Goal: Task Accomplishment & Management: Complete application form

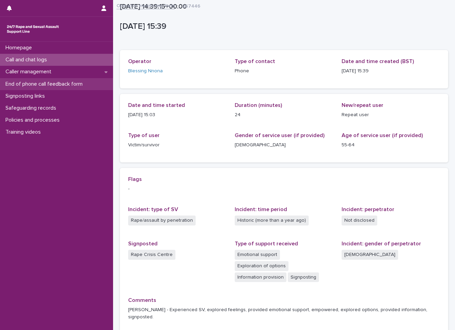
scroll to position [57, 0]
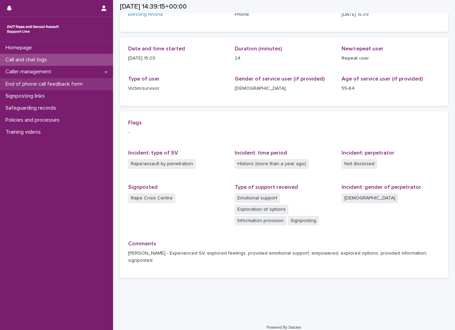
click at [53, 83] on p "End of phone call feedback form" at bounding box center [45, 84] width 85 height 7
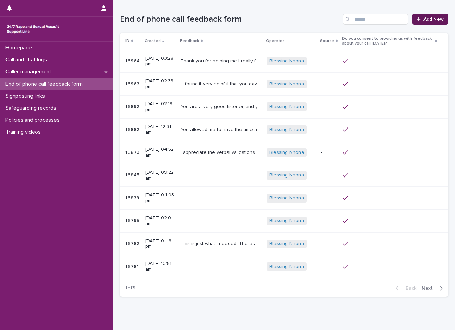
click at [423, 18] on span "Add New" at bounding box center [433, 19] width 20 height 5
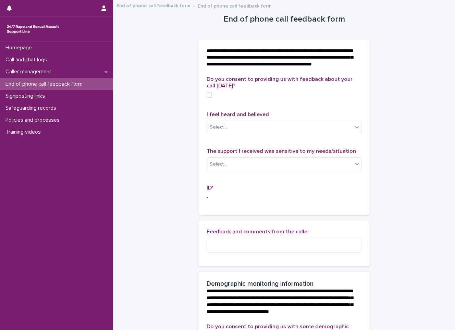
click at [207, 98] on span at bounding box center [209, 94] width 5 height 5
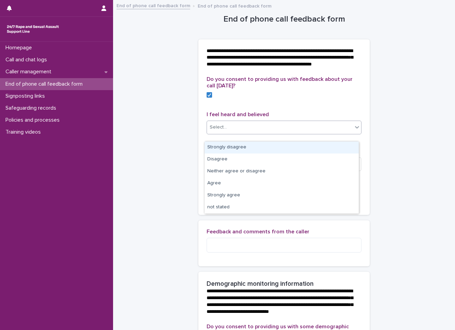
click at [222, 131] on div "Select..." at bounding box center [218, 127] width 17 height 7
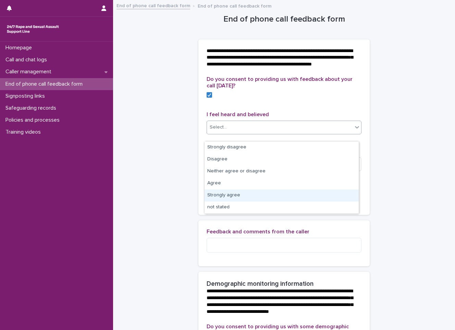
drag, startPoint x: 221, startPoint y: 187, endPoint x: 220, endPoint y: 195, distance: 8.1
click at [220, 195] on div "Strongly agree" at bounding box center [282, 195] width 154 height 12
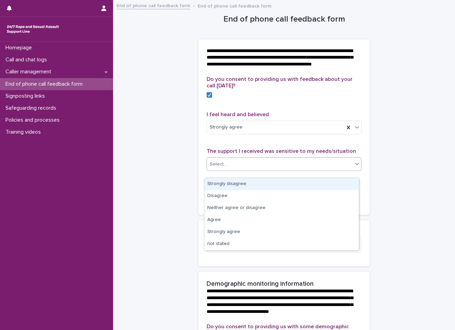
click at [220, 168] on div "Select..." at bounding box center [218, 164] width 17 height 7
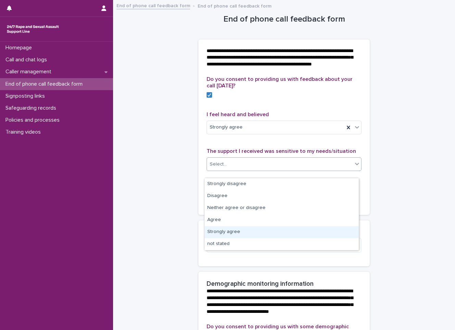
click at [227, 230] on div "Strongly agree" at bounding box center [282, 232] width 154 height 12
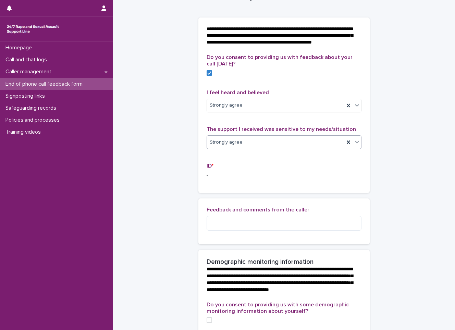
scroll to position [34, 0]
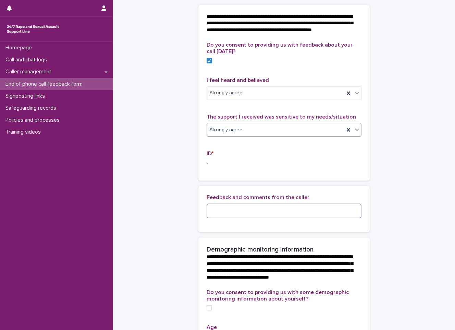
click at [232, 215] on textarea at bounding box center [284, 210] width 155 height 15
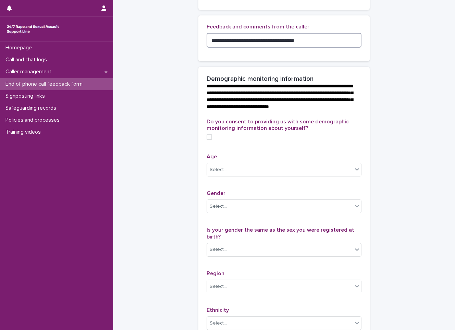
scroll to position [206, 0]
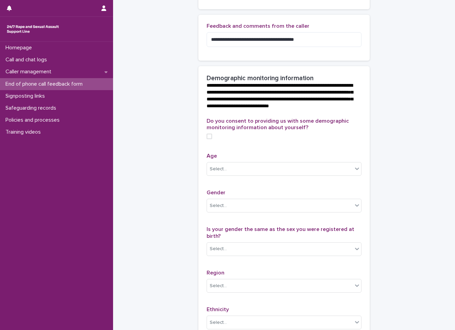
click at [210, 139] on label at bounding box center [284, 136] width 155 height 5
click at [311, 45] on textarea "**********" at bounding box center [284, 39] width 155 height 15
type textarea "**********"
click at [280, 175] on div "Select..." at bounding box center [280, 168] width 146 height 11
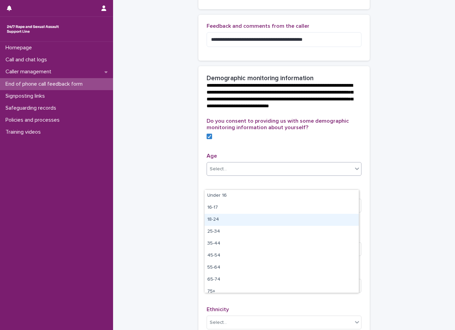
click at [226, 217] on div "18-24" at bounding box center [282, 220] width 154 height 12
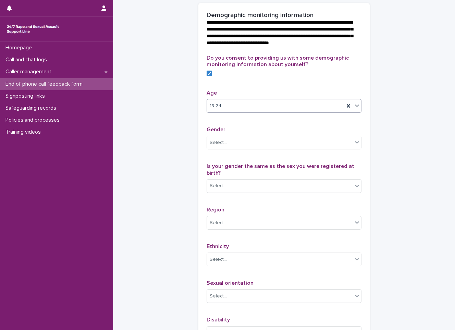
scroll to position [274, 0]
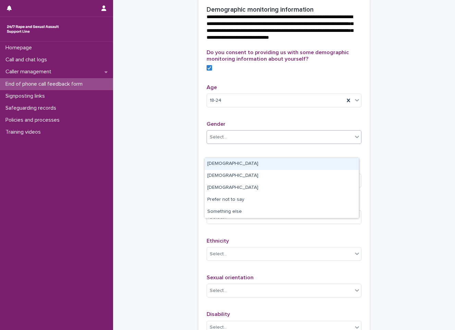
click at [248, 143] on div "Select..." at bounding box center [280, 137] width 146 height 11
click at [234, 162] on div "[DEMOGRAPHIC_DATA]" at bounding box center [282, 164] width 154 height 12
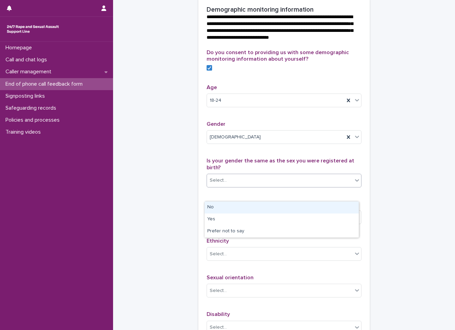
click at [215, 184] on div "Select..." at bounding box center [218, 180] width 17 height 7
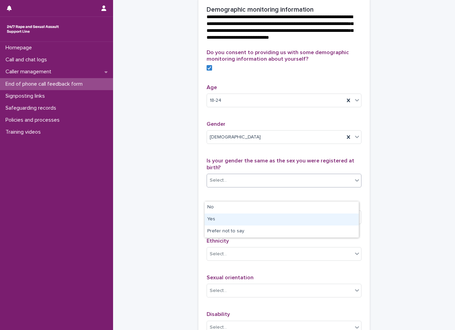
click at [215, 217] on div "Yes" at bounding box center [282, 219] width 154 height 12
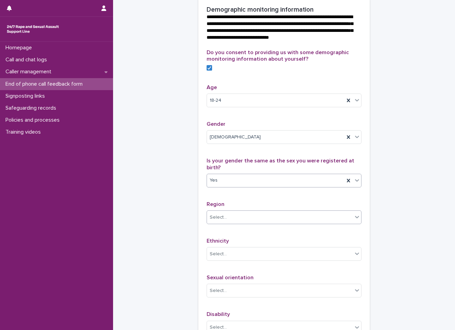
click at [214, 223] on div "Select..." at bounding box center [280, 217] width 146 height 11
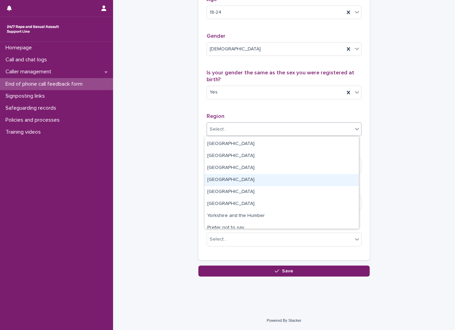
scroll to position [0, 0]
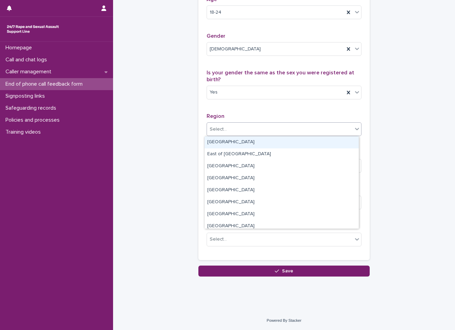
click at [228, 145] on div "[GEOGRAPHIC_DATA]" at bounding box center [282, 142] width 154 height 12
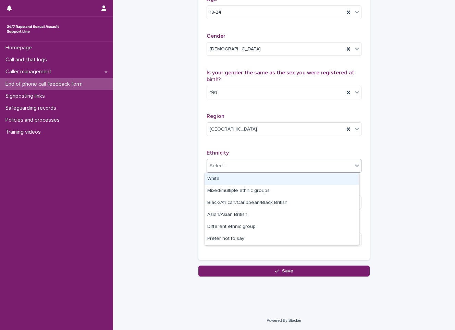
click at [237, 166] on div "Select..." at bounding box center [280, 165] width 146 height 11
click at [243, 182] on div "White" at bounding box center [282, 179] width 154 height 12
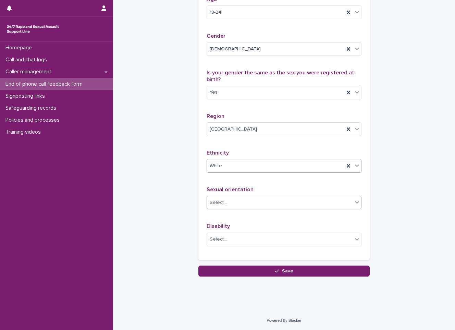
click at [248, 201] on div "Select..." at bounding box center [280, 202] width 146 height 11
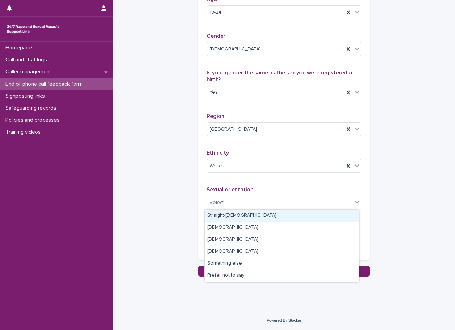
click at [250, 220] on div "Straight/[DEMOGRAPHIC_DATA]" at bounding box center [282, 216] width 154 height 12
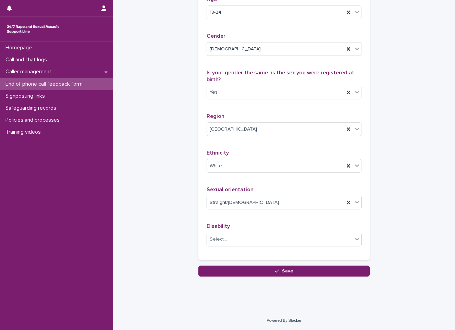
click at [262, 243] on div "Select..." at bounding box center [280, 239] width 146 height 11
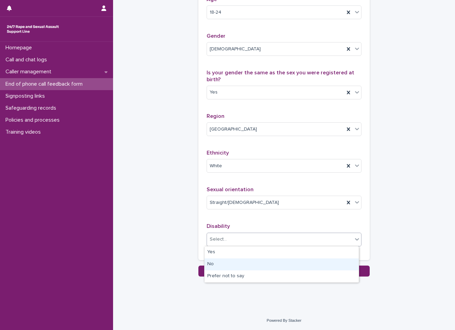
click at [245, 263] on div "No" at bounding box center [282, 264] width 154 height 12
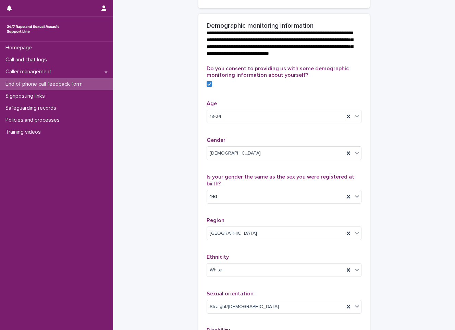
scroll to position [376, 0]
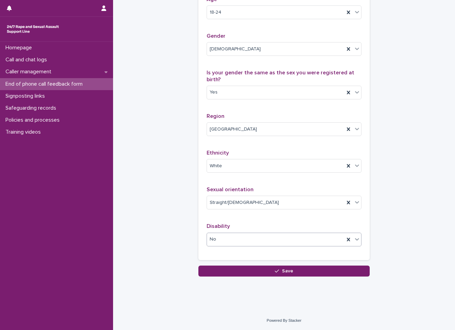
click at [238, 272] on button "Save" at bounding box center [283, 270] width 171 height 11
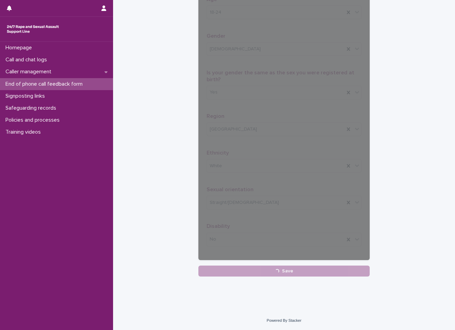
scroll to position [24, 0]
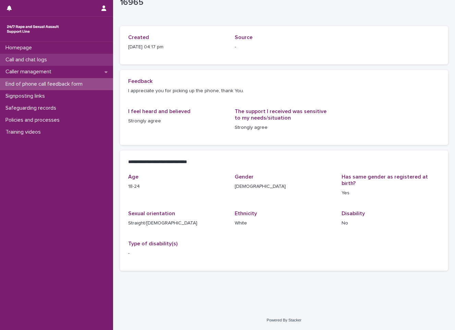
click at [50, 62] on p "Call and chat logs" at bounding box center [28, 60] width 50 height 7
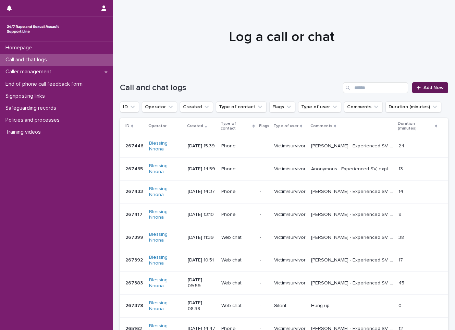
click at [420, 83] on link "Add New" at bounding box center [430, 87] width 36 height 11
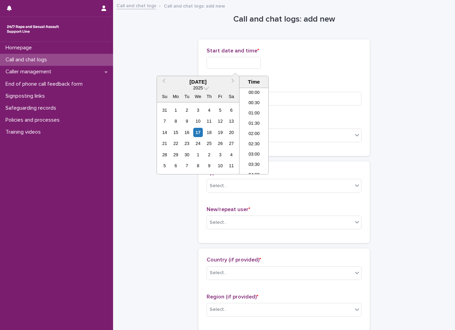
click at [218, 59] on input "text" at bounding box center [234, 63] width 54 height 12
click at [193, 132] on div "17" at bounding box center [197, 132] width 9 height 9
click at [254, 133] on li "16:00" at bounding box center [253, 131] width 29 height 10
click at [244, 63] on input "**********" at bounding box center [234, 63] width 54 height 12
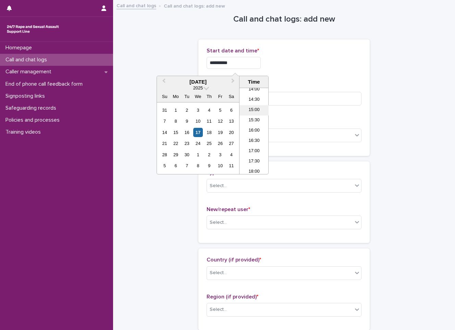
click at [252, 107] on li "15:00" at bounding box center [253, 110] width 29 height 10
click at [255, 66] on input "**********" at bounding box center [234, 63] width 54 height 12
type input "**********"
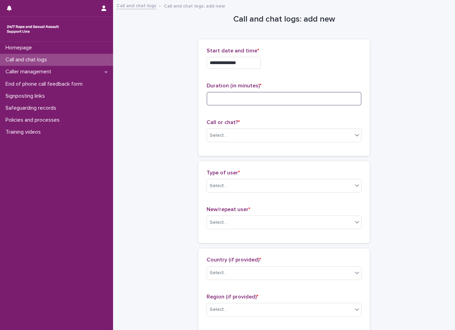
click at [273, 98] on input at bounding box center [284, 99] width 155 height 14
type input "**"
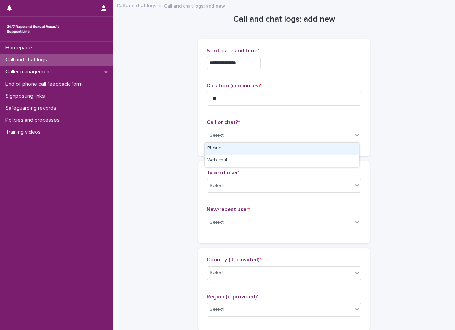
click at [280, 136] on div "Select..." at bounding box center [280, 135] width 146 height 11
drag, startPoint x: 267, startPoint y: 158, endPoint x: 267, endPoint y: 145, distance: 12.4
click at [267, 146] on div "Phone" at bounding box center [282, 149] width 154 height 12
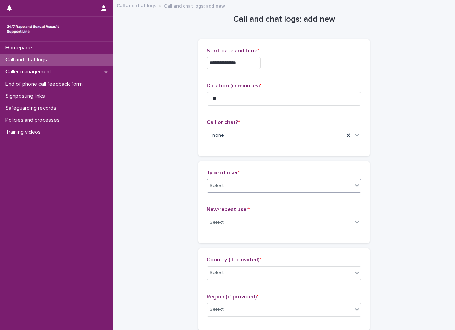
click at [246, 187] on div "Select..." at bounding box center [280, 185] width 146 height 11
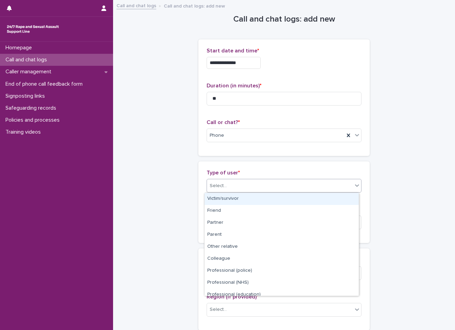
click at [223, 197] on div "Victim/survivor" at bounding box center [282, 199] width 154 height 12
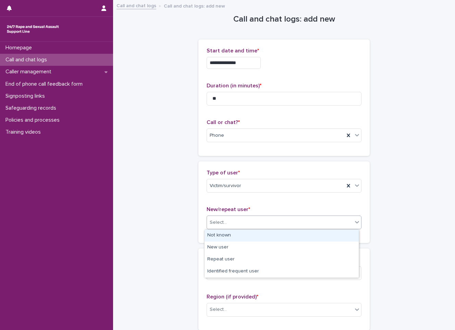
click at [218, 215] on div "Select..." at bounding box center [284, 222] width 155 height 14
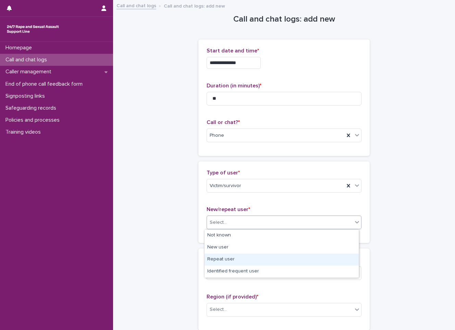
click at [219, 257] on div "Repeat user" at bounding box center [282, 260] width 154 height 12
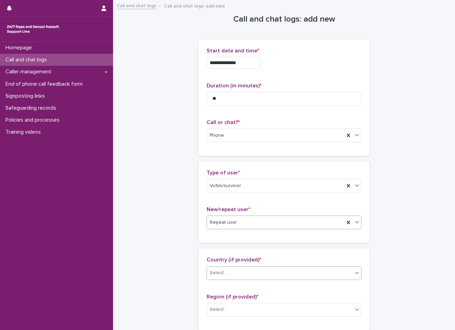
click at [221, 270] on div "Select..." at bounding box center [218, 272] width 17 height 7
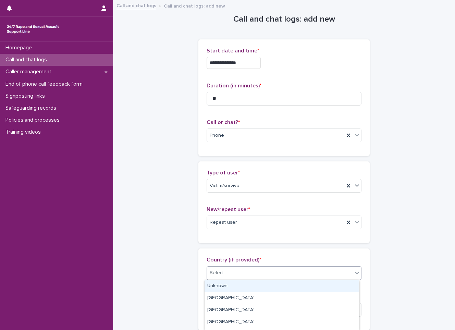
click at [225, 284] on div "Unknown" at bounding box center [282, 286] width 154 height 12
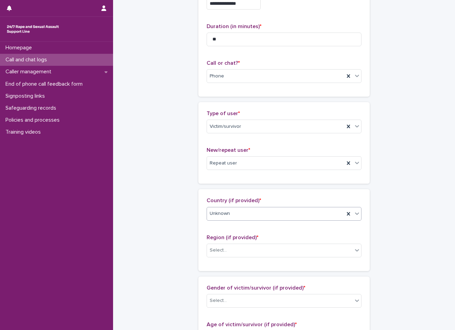
scroll to position [69, 0]
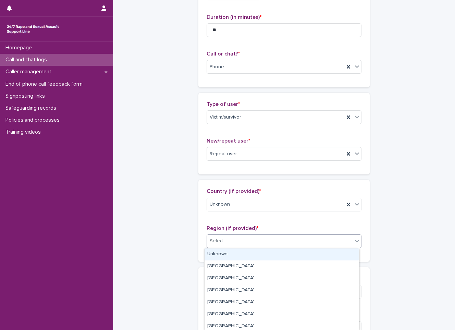
drag, startPoint x: 242, startPoint y: 242, endPoint x: 217, endPoint y: 247, distance: 26.3
click at [242, 242] on div "Select..." at bounding box center [280, 240] width 146 height 11
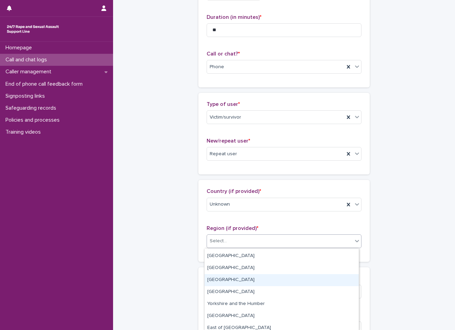
scroll to position [50, 0]
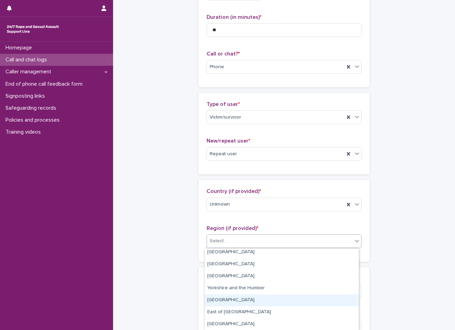
click at [219, 302] on div "[GEOGRAPHIC_DATA]" at bounding box center [282, 300] width 154 height 12
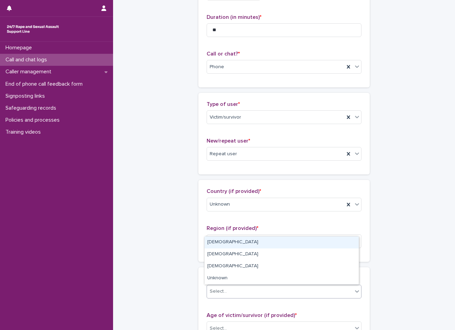
click at [231, 293] on div "Select..." at bounding box center [280, 291] width 146 height 11
drag, startPoint x: 225, startPoint y: 261, endPoint x: 228, endPoint y: 244, distance: 16.7
click at [228, 244] on div "[DEMOGRAPHIC_DATA]" at bounding box center [282, 242] width 154 height 12
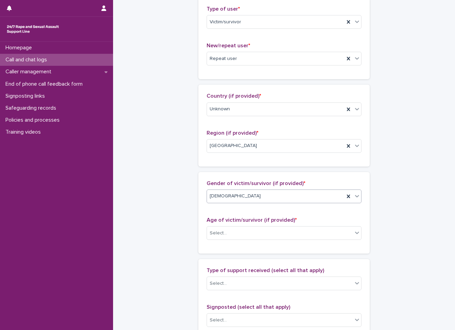
scroll to position [171, 0]
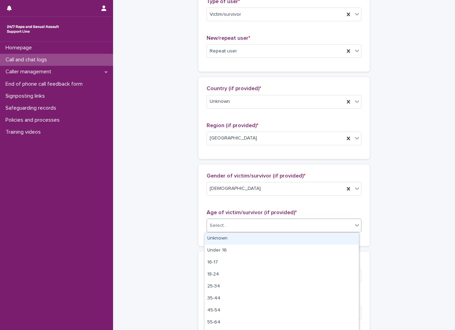
click at [225, 219] on div "Select..." at bounding box center [284, 226] width 155 height 14
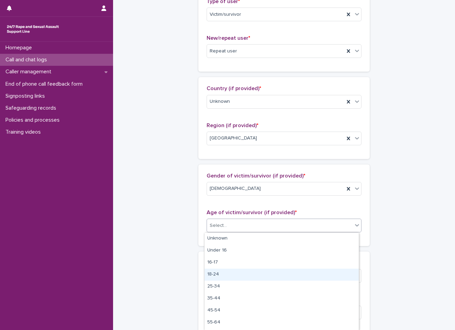
click at [211, 276] on div "18-24" at bounding box center [282, 275] width 154 height 12
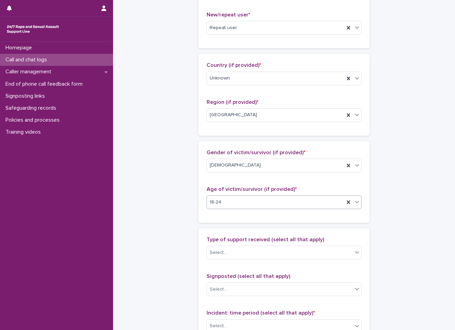
scroll to position [206, 0]
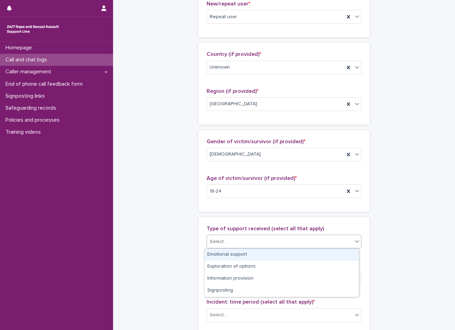
click at [248, 243] on div "Select..." at bounding box center [280, 241] width 146 height 11
click at [223, 255] on div "Emotional support" at bounding box center [282, 255] width 154 height 12
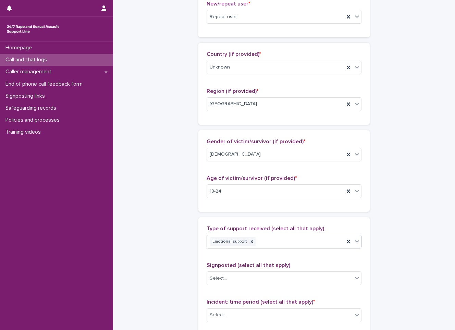
click at [354, 240] on icon at bounding box center [357, 241] width 7 height 7
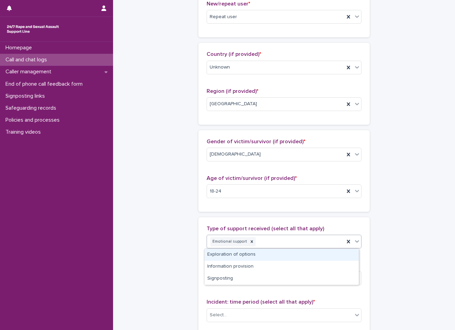
click at [293, 253] on div "Exploration of options" at bounding box center [282, 255] width 154 height 12
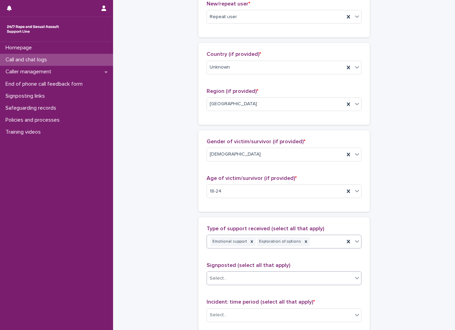
click at [345, 277] on div "Select..." at bounding box center [280, 278] width 146 height 11
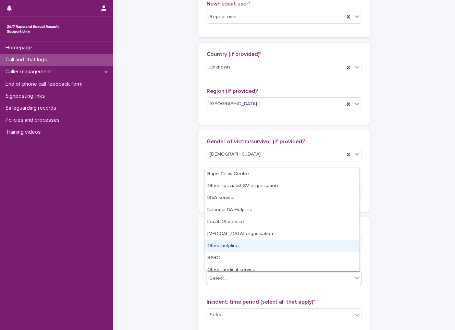
click at [141, 228] on div "**********" at bounding box center [284, 166] width 328 height 742
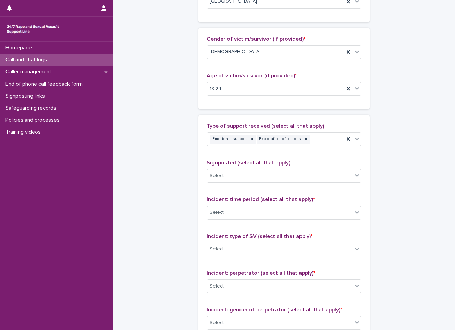
scroll to position [308, 0]
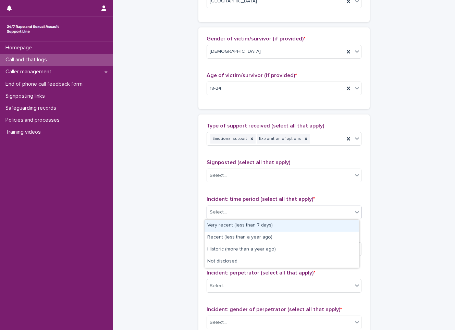
click at [262, 210] on div "Select..." at bounding box center [280, 212] width 146 height 11
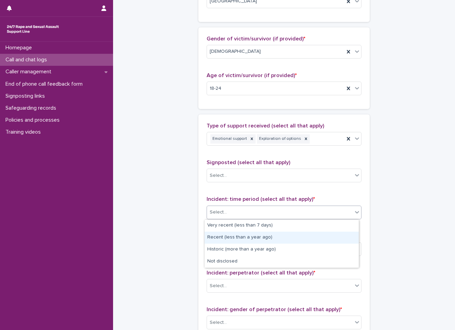
drag, startPoint x: 242, startPoint y: 231, endPoint x: 242, endPoint y: 236, distance: 5.1
click at [242, 236] on div "Recent (less than a year ago)" at bounding box center [282, 238] width 154 height 12
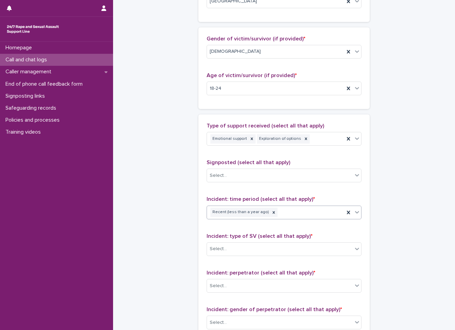
scroll to position [343, 0]
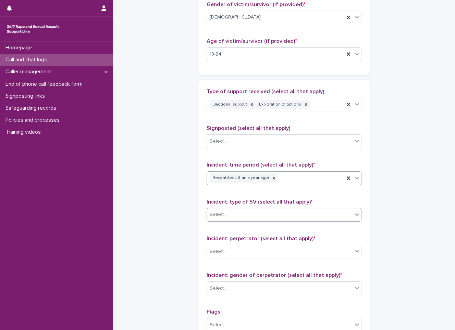
click at [269, 209] on div "Select..." at bounding box center [280, 214] width 146 height 11
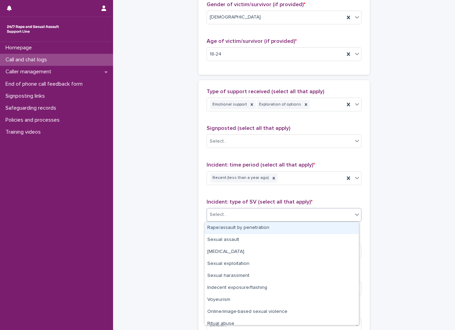
click at [246, 229] on div "Rape/assault by penetration" at bounding box center [282, 228] width 154 height 12
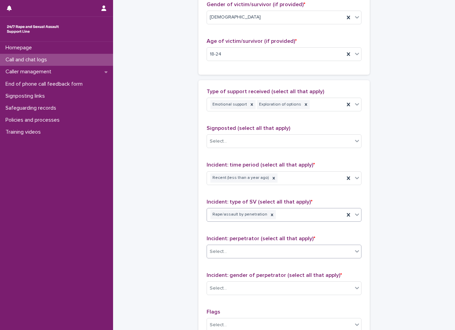
click at [246, 247] on div "Select..." at bounding box center [280, 251] width 146 height 11
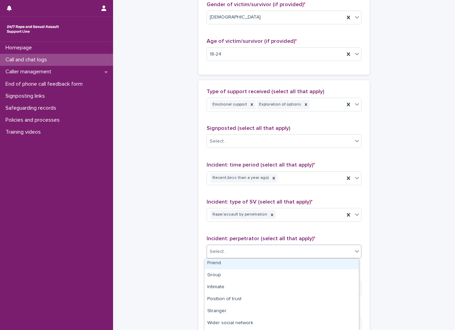
scroll to position [60, 0]
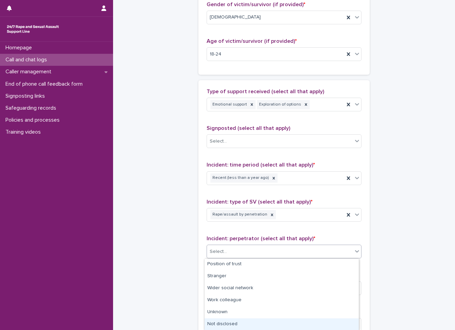
click at [220, 322] on div "Not disclosed" at bounding box center [282, 324] width 154 height 12
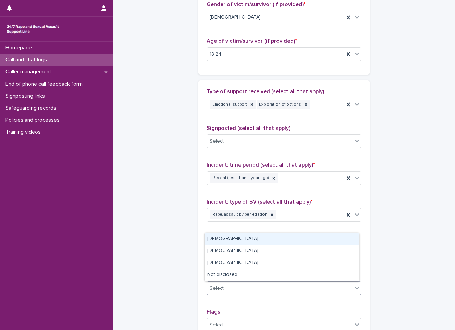
click at [224, 281] on body "**********" at bounding box center [227, 165] width 455 height 330
click at [218, 239] on div "[DEMOGRAPHIC_DATA]" at bounding box center [282, 239] width 154 height 12
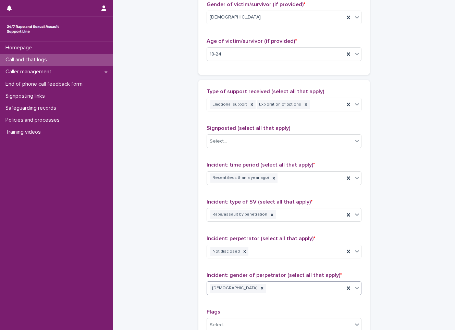
scroll to position [411, 0]
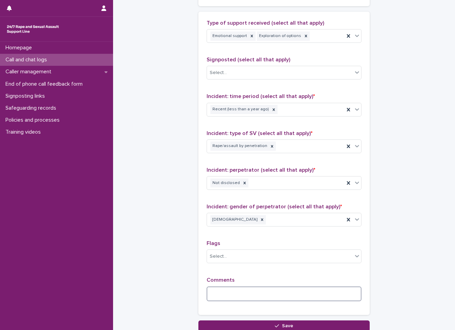
click at [217, 299] on textarea at bounding box center [284, 293] width 155 height 15
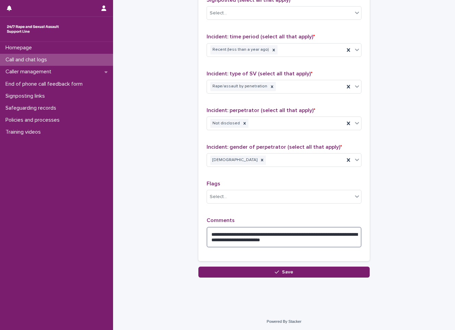
scroll to position [472, 0]
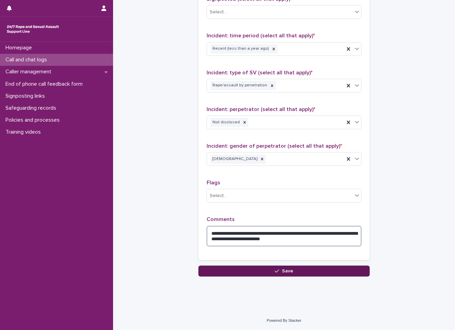
type textarea "**********"
click at [282, 275] on button "Save" at bounding box center [283, 270] width 171 height 11
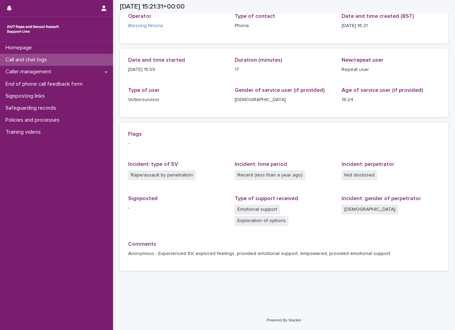
scroll to position [45, 0]
